Goal: Communication & Community: Answer question/provide support

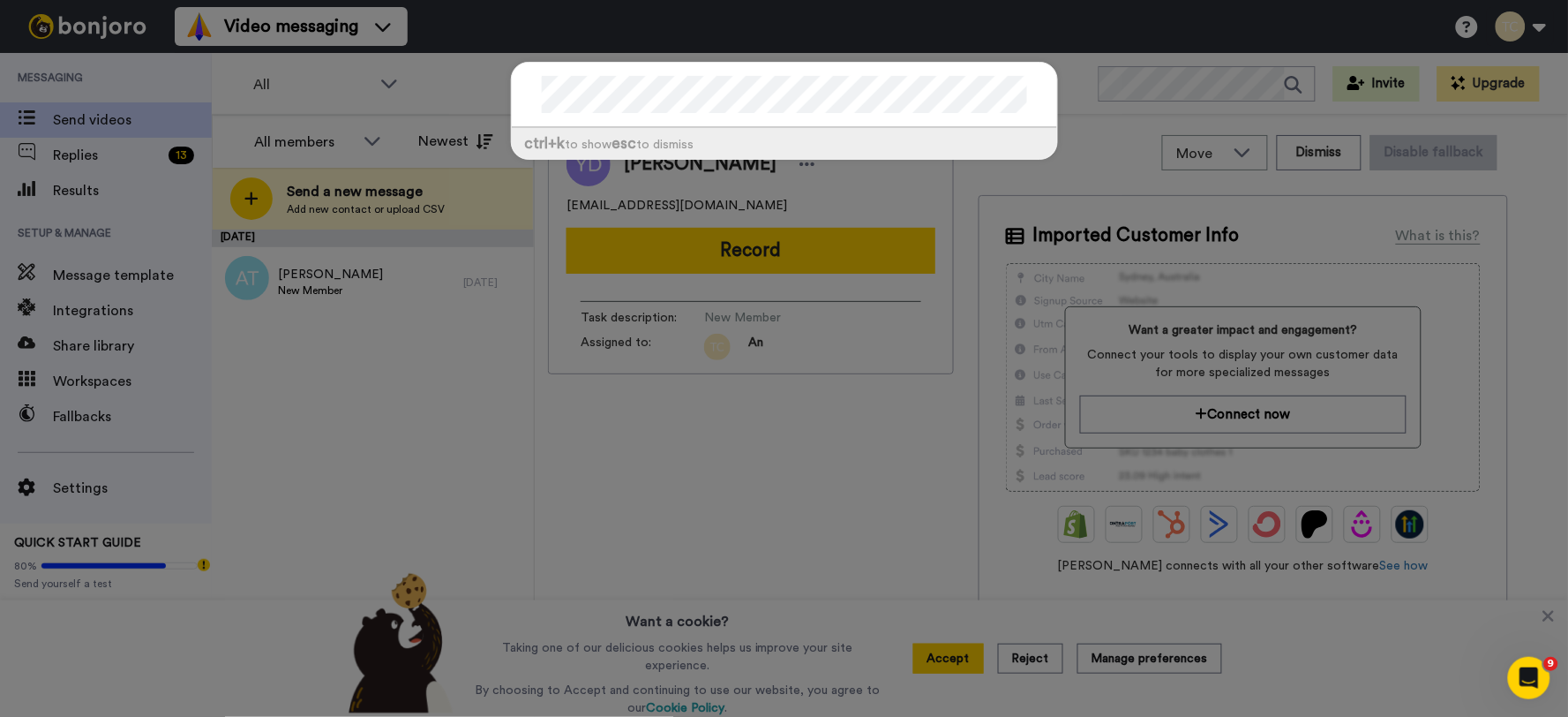
click at [342, 401] on div "ctrl +k to show esc to dismiss" at bounding box center [784, 358] width 1568 height 717
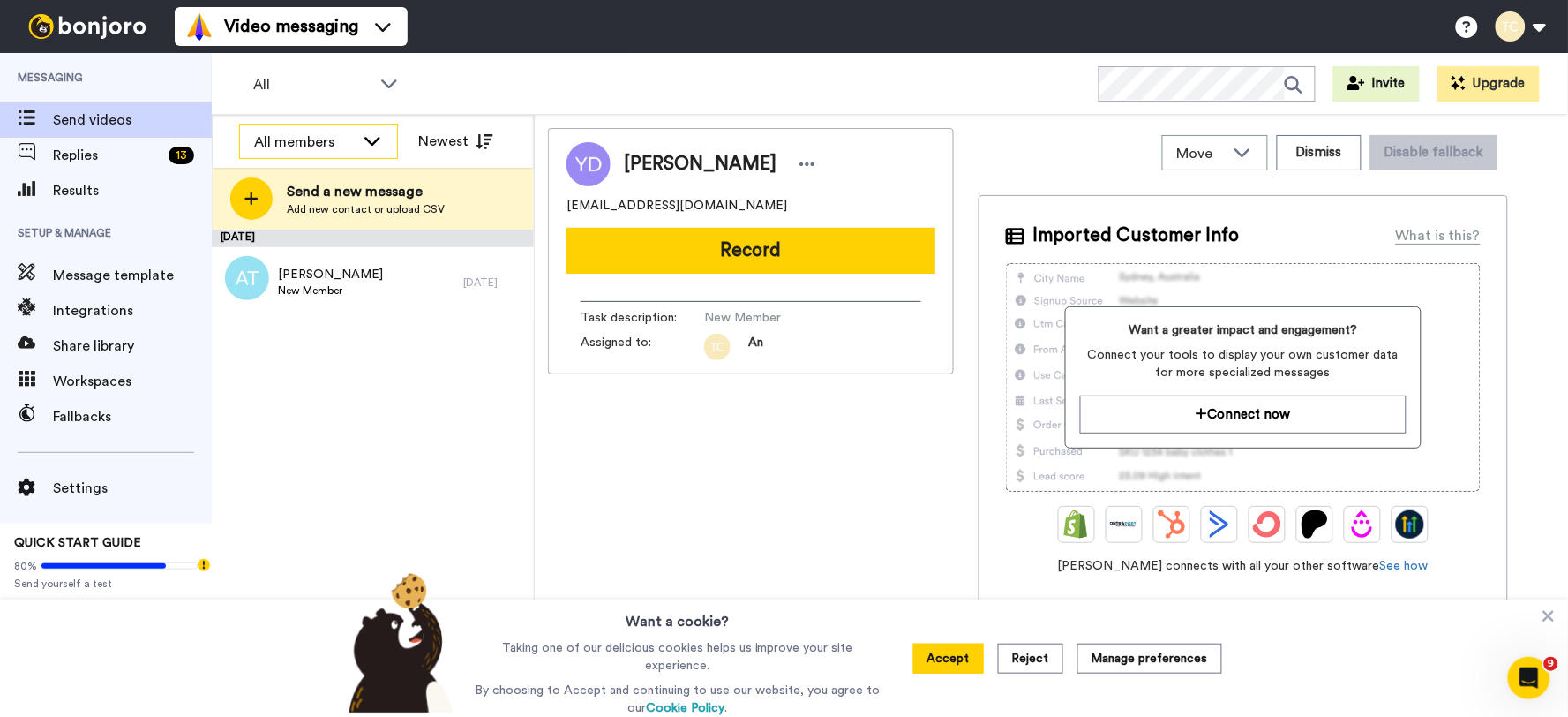
click at [332, 129] on div "All members" at bounding box center [318, 141] width 157 height 35
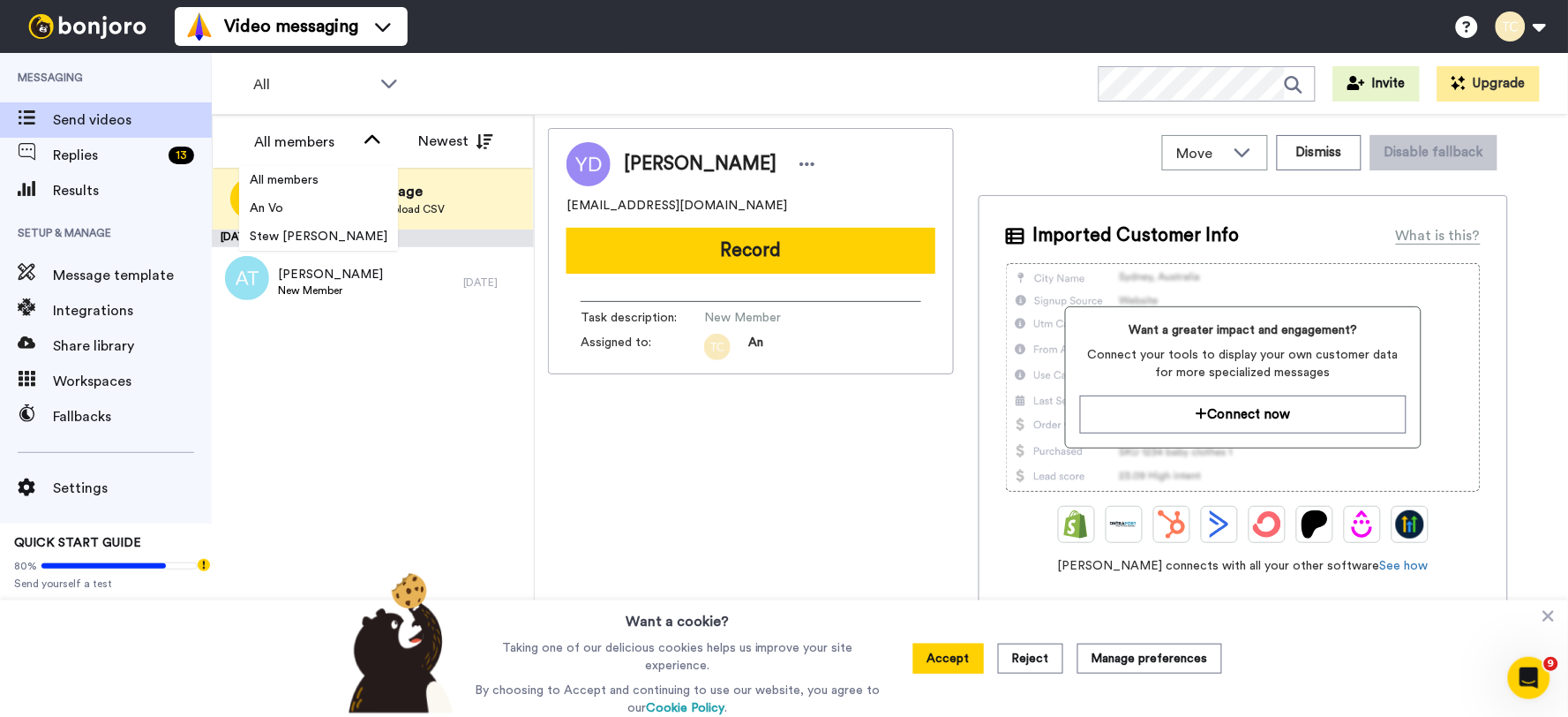
click at [367, 499] on div "September 18 Andrew Talbot New Member 1 day ago" at bounding box center [373, 473] width 322 height 488
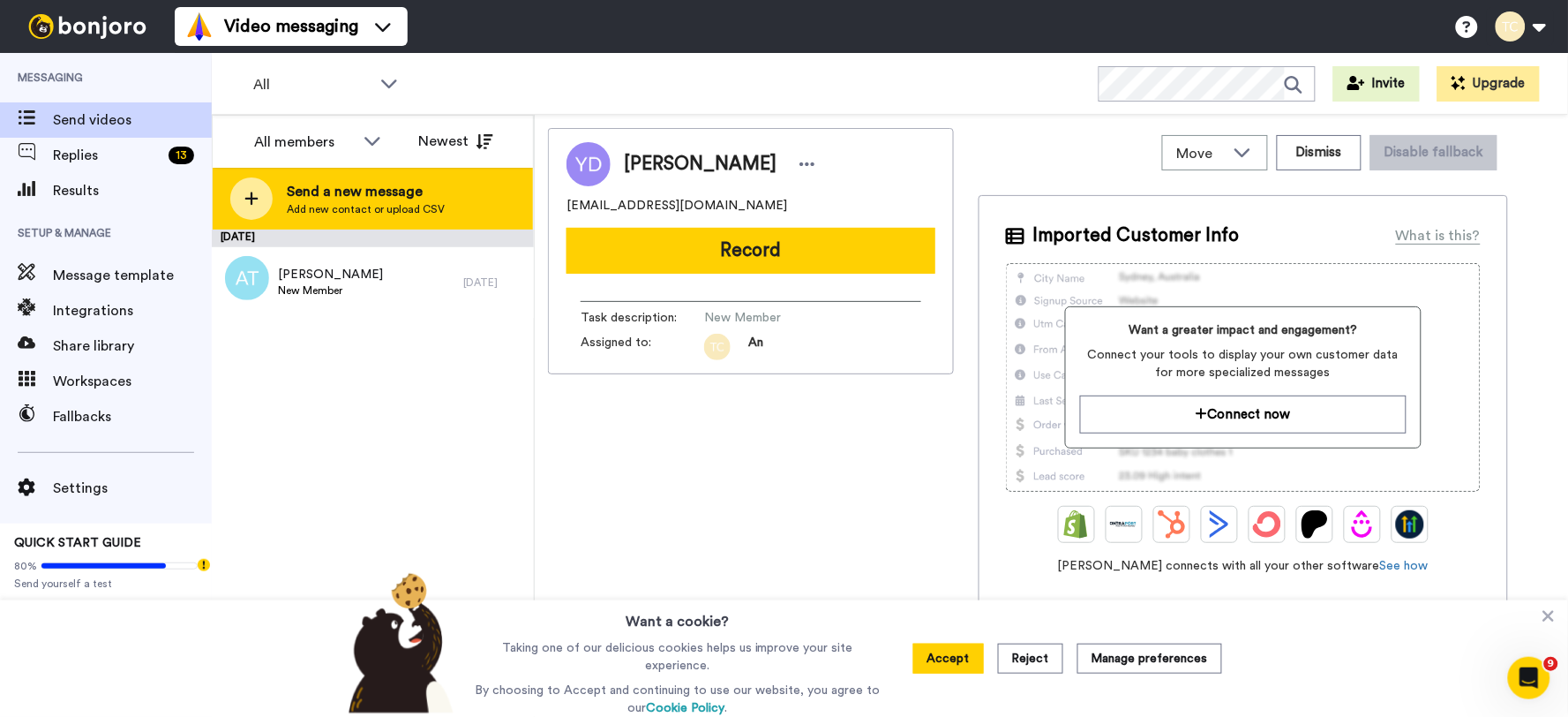
click at [321, 206] on span "Add new contact or upload CSV" at bounding box center [365, 209] width 158 height 14
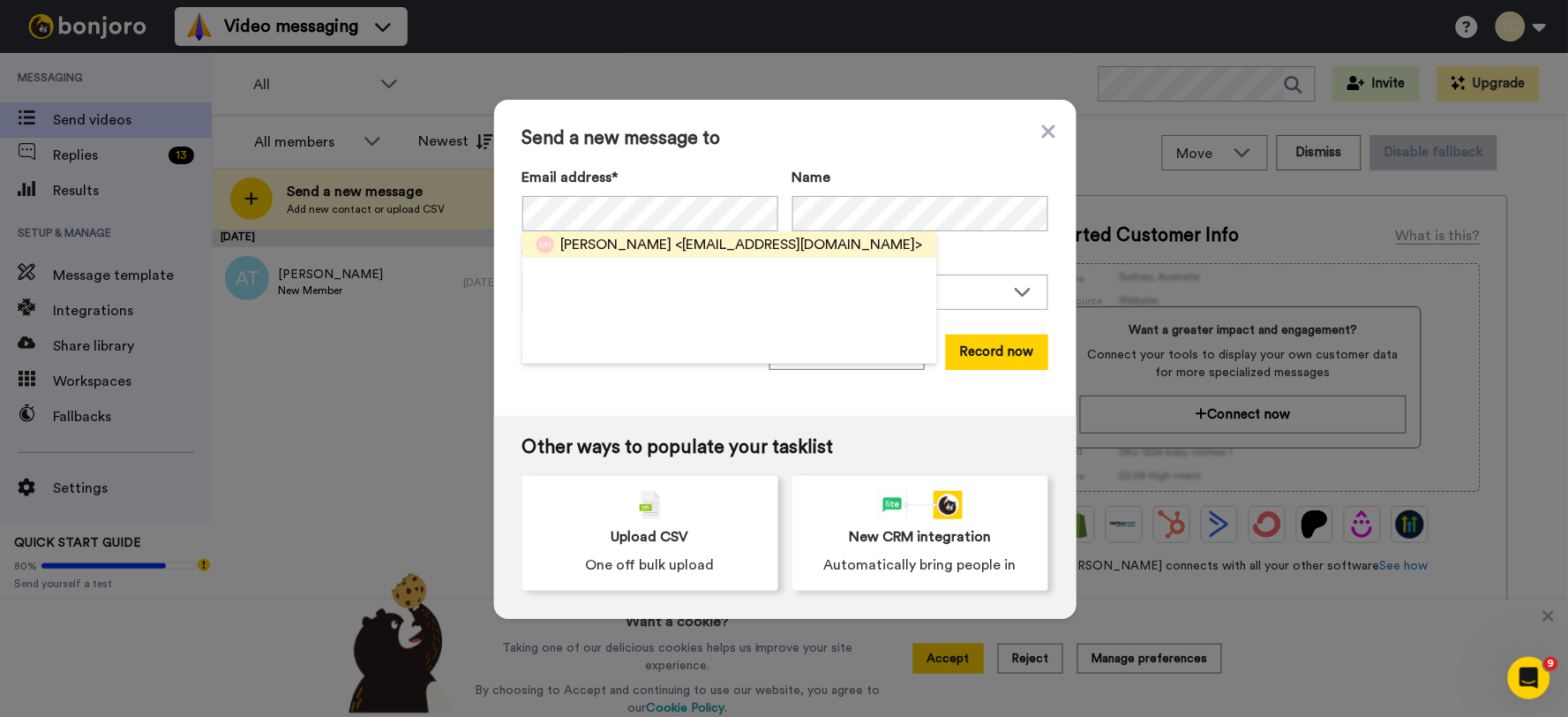
click at [568, 248] on span "David Hancock" at bounding box center [616, 245] width 111 height 21
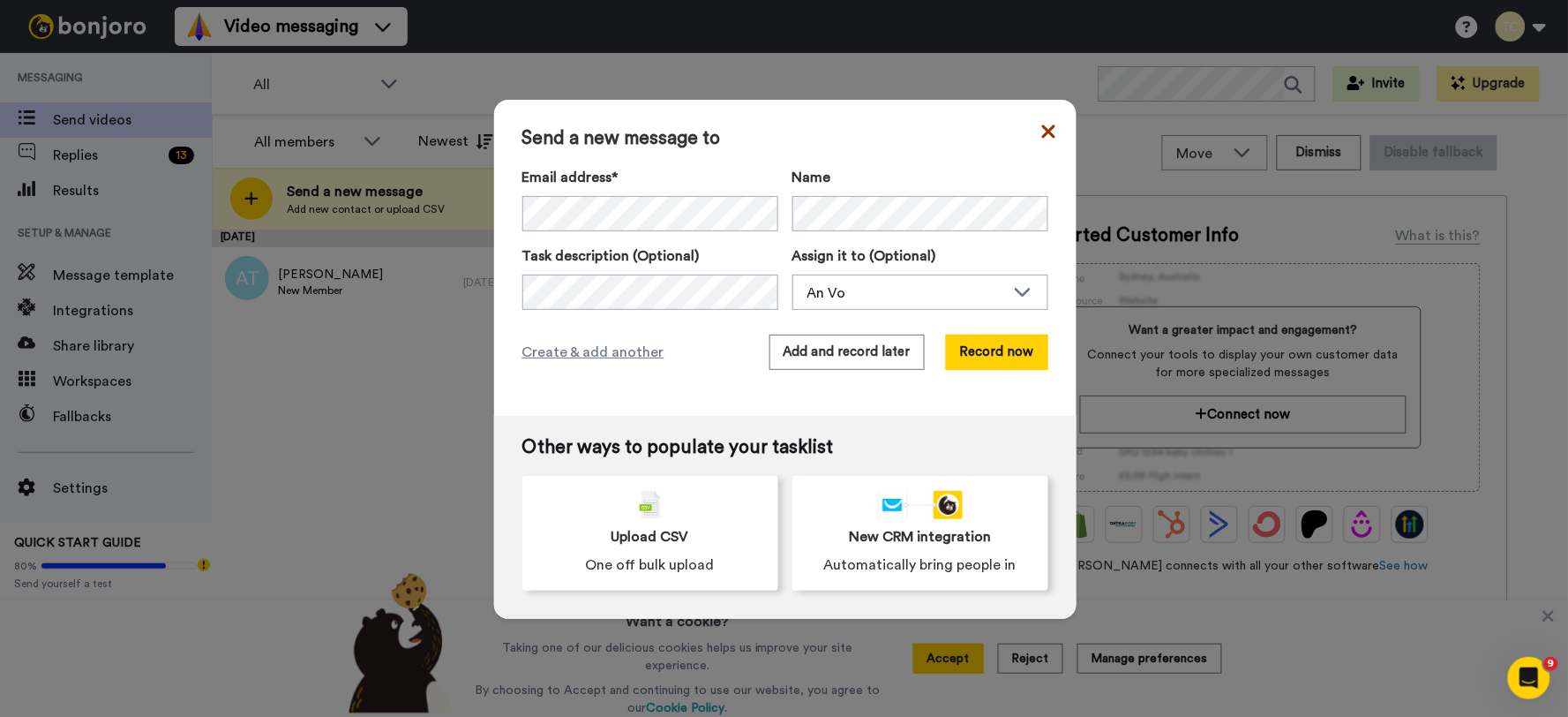
click at [1043, 124] on icon at bounding box center [1049, 132] width 13 height 21
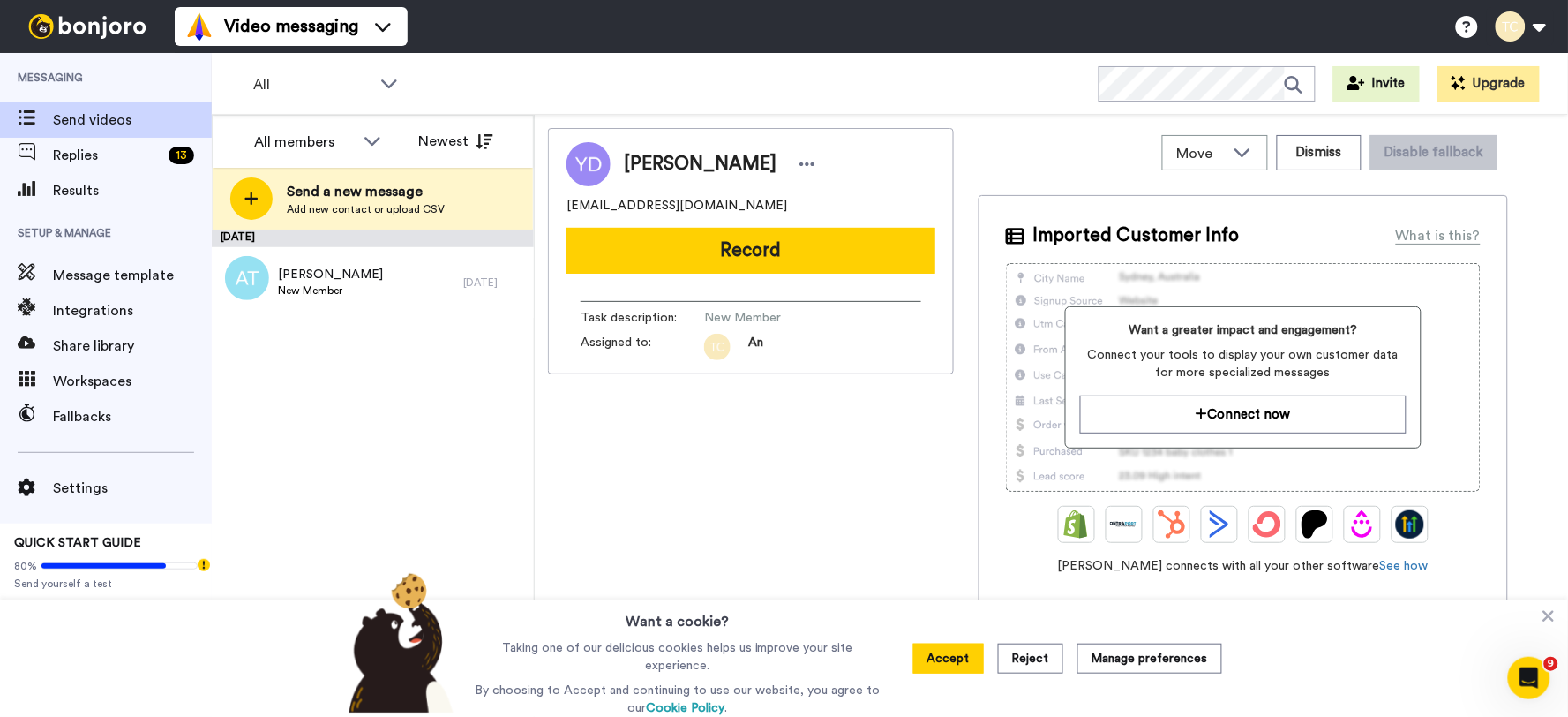
click at [384, 407] on div "September 18 Andrew Talbot New Member 1 day ago" at bounding box center [373, 473] width 322 height 488
click at [82, 152] on span "Replies" at bounding box center [107, 155] width 109 height 21
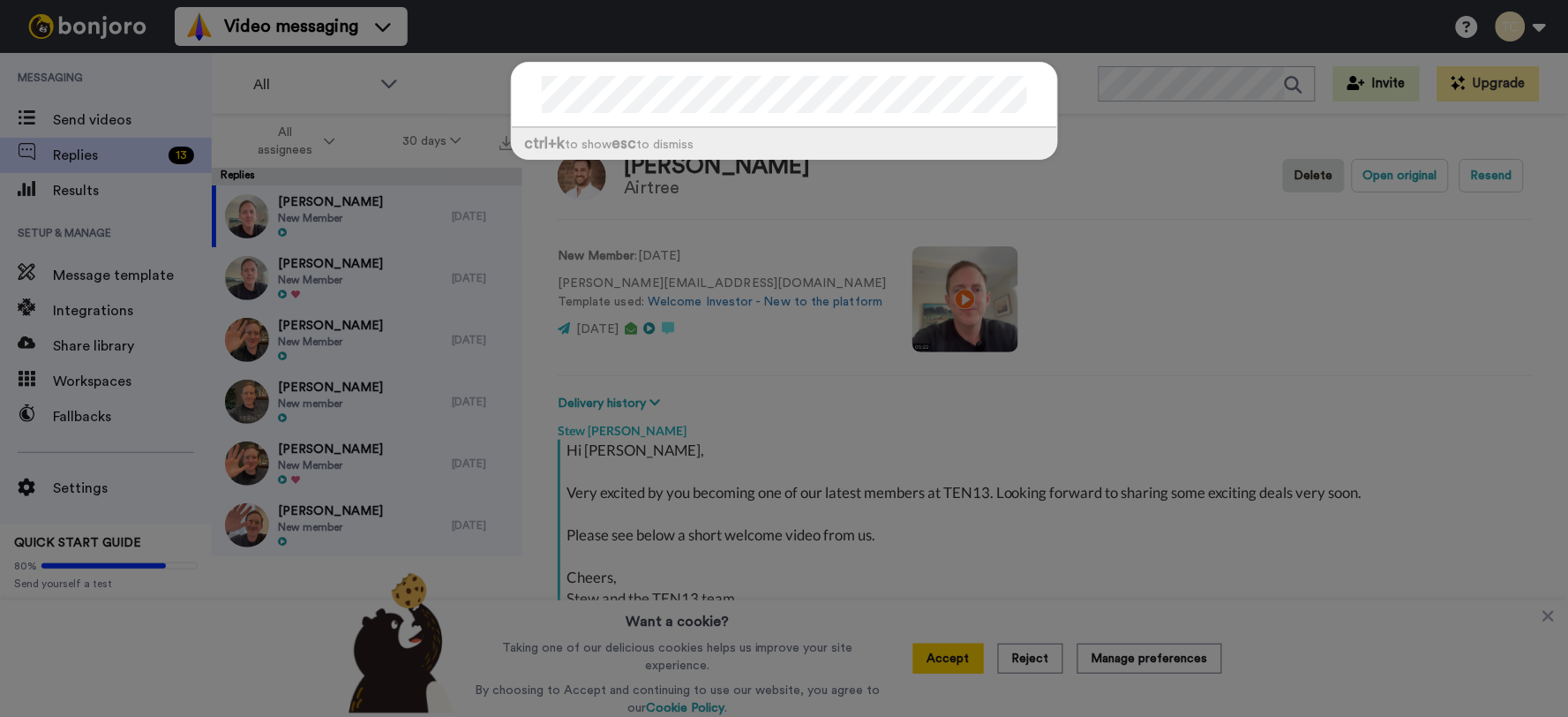
click at [451, 102] on div "ctrl +k to show esc to dismiss" at bounding box center [784, 358] width 1568 height 717
click at [483, 86] on div "ctrl +k to show esc to dismiss" at bounding box center [784, 358] width 1568 height 717
click at [512, 30] on div "ctrl +k to show esc to dismiss" at bounding box center [784, 358] width 1568 height 717
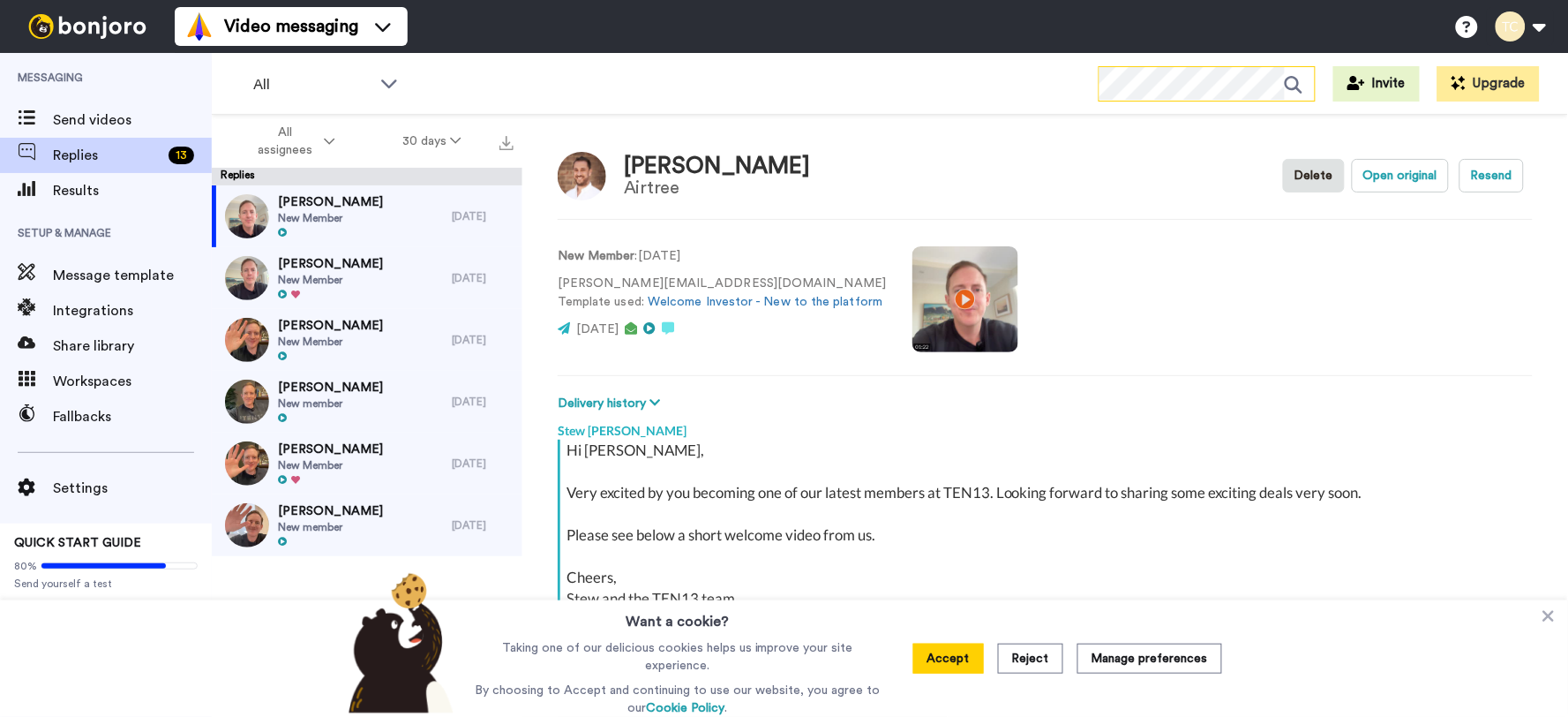
type textarea "x"
